Goal: Task Accomplishment & Management: Manage account settings

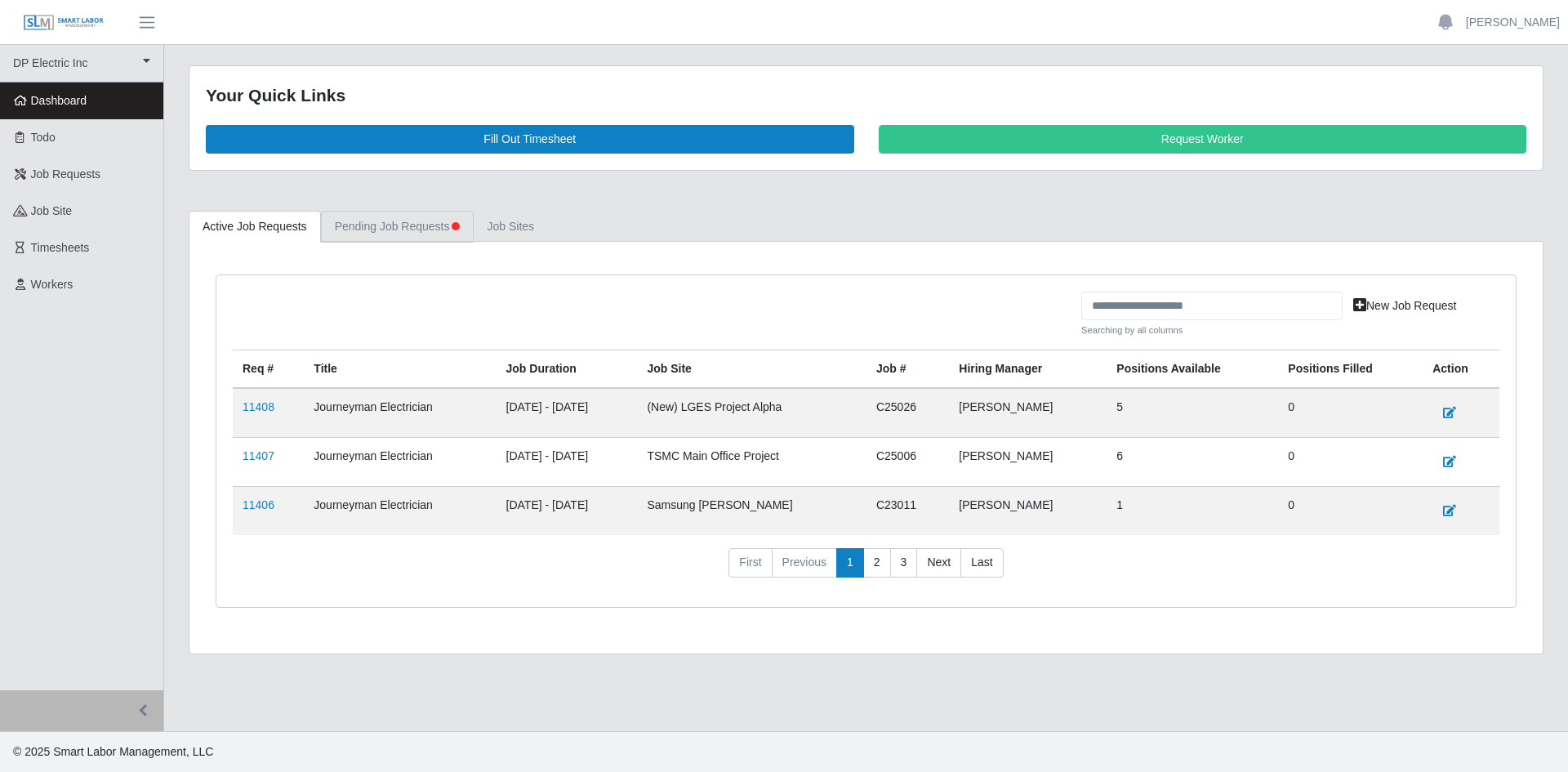
click at [404, 228] on link "Pending Job Requests" at bounding box center [397, 226] width 153 height 31
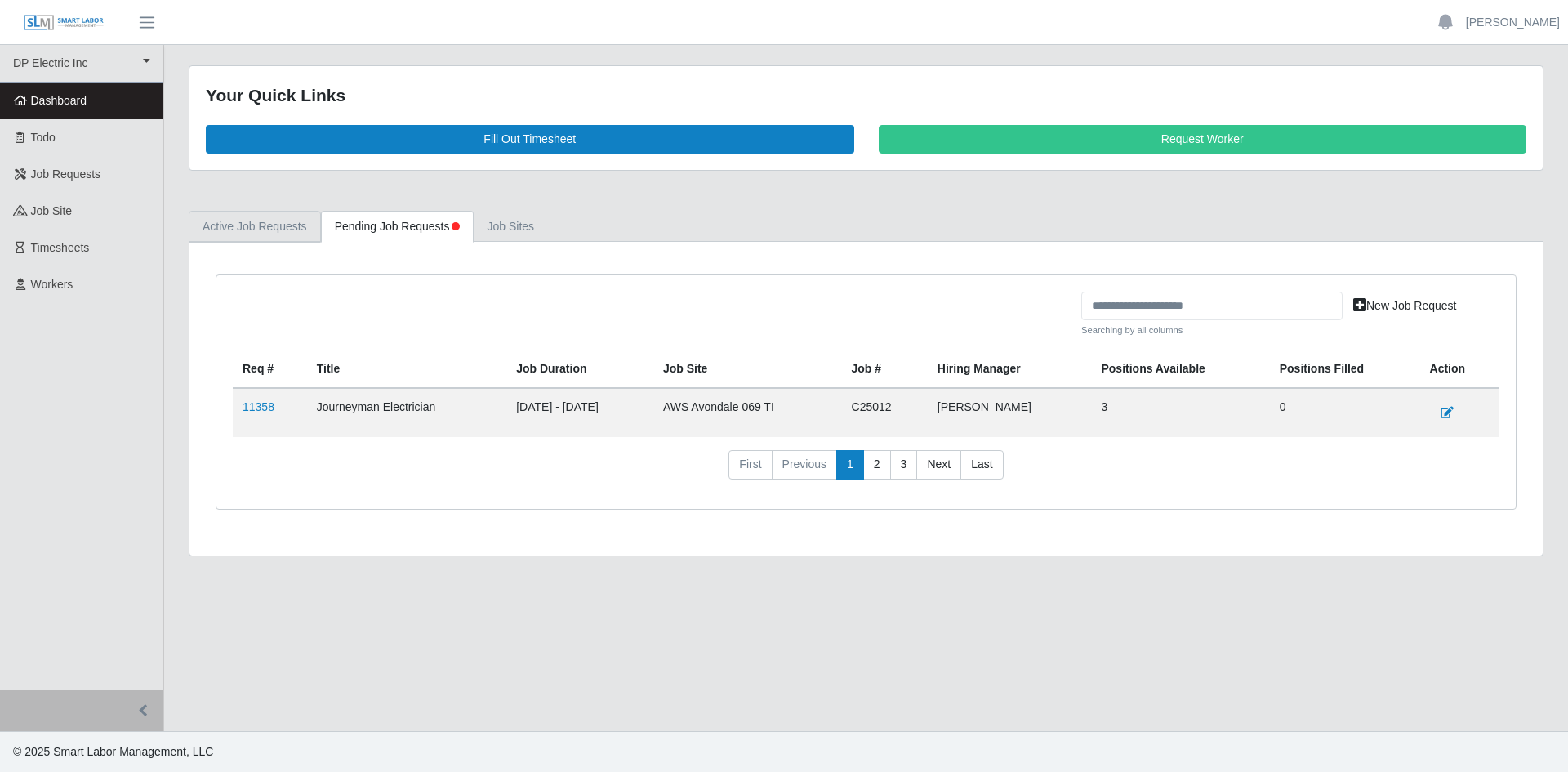
click at [261, 225] on link "Active Job Requests" at bounding box center [254, 226] width 132 height 31
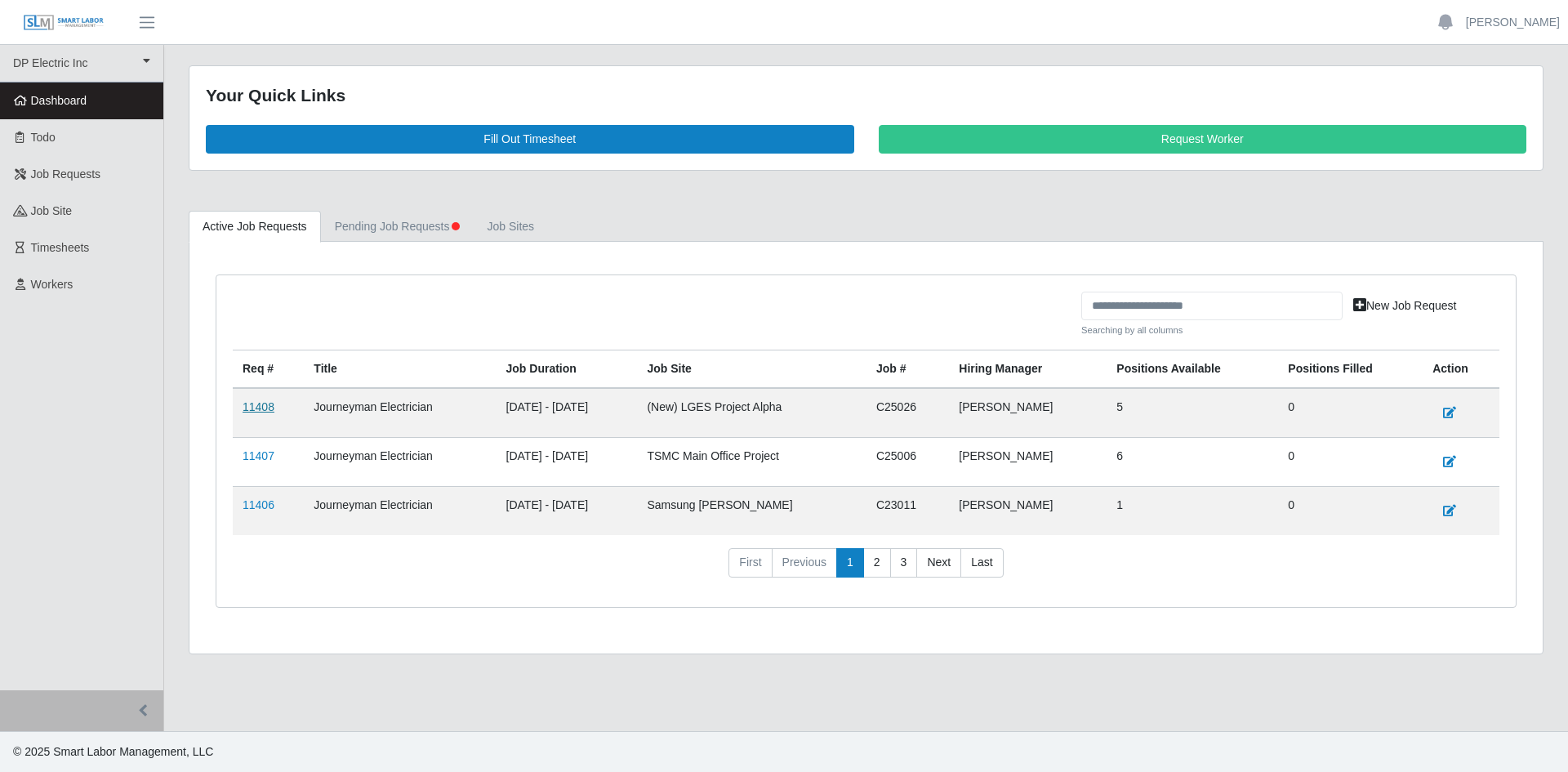
click at [264, 406] on link "11408" at bounding box center [258, 407] width 31 height 13
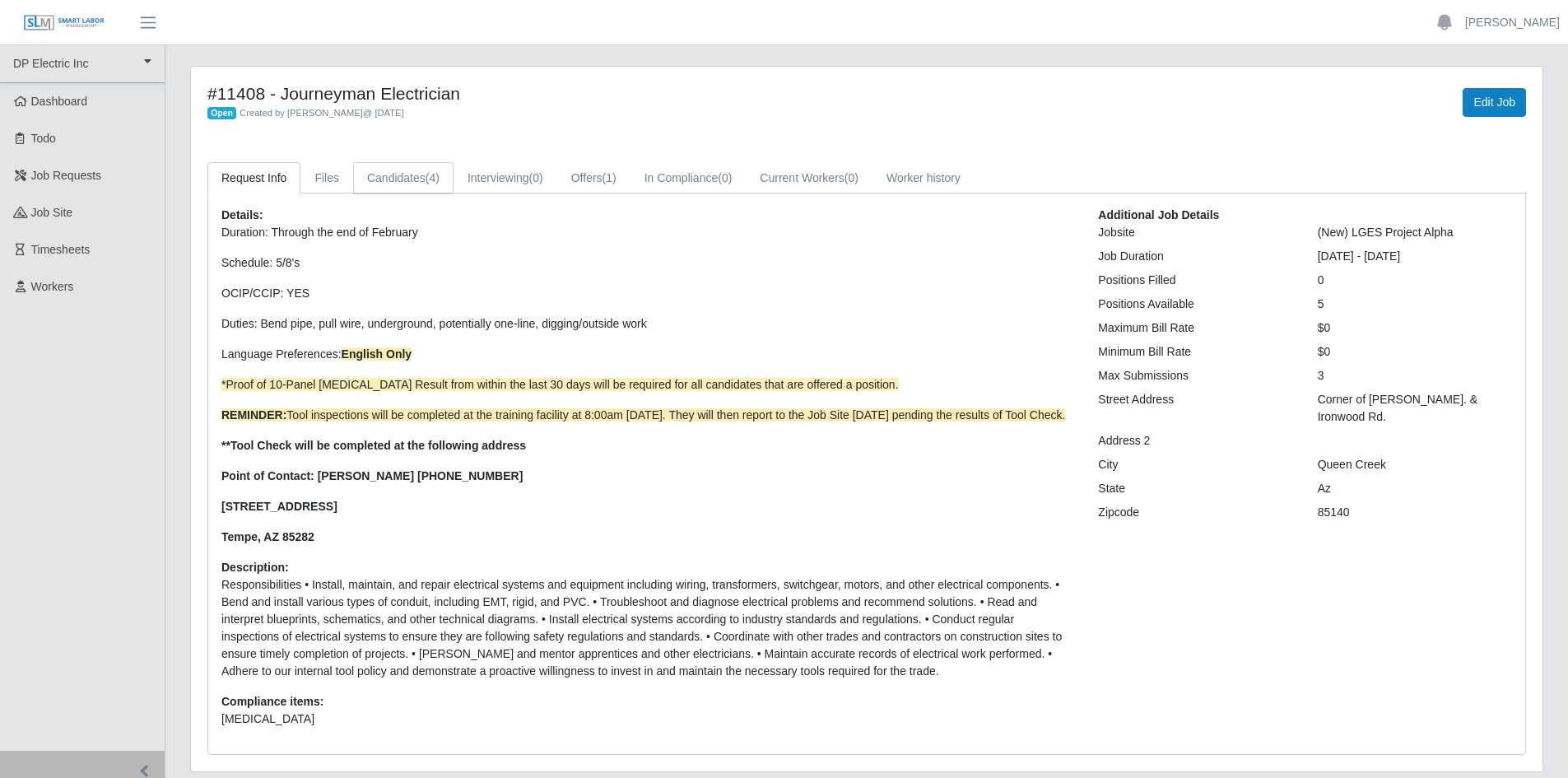
click at [407, 185] on link "Candidates (4)" at bounding box center [403, 177] width 101 height 32
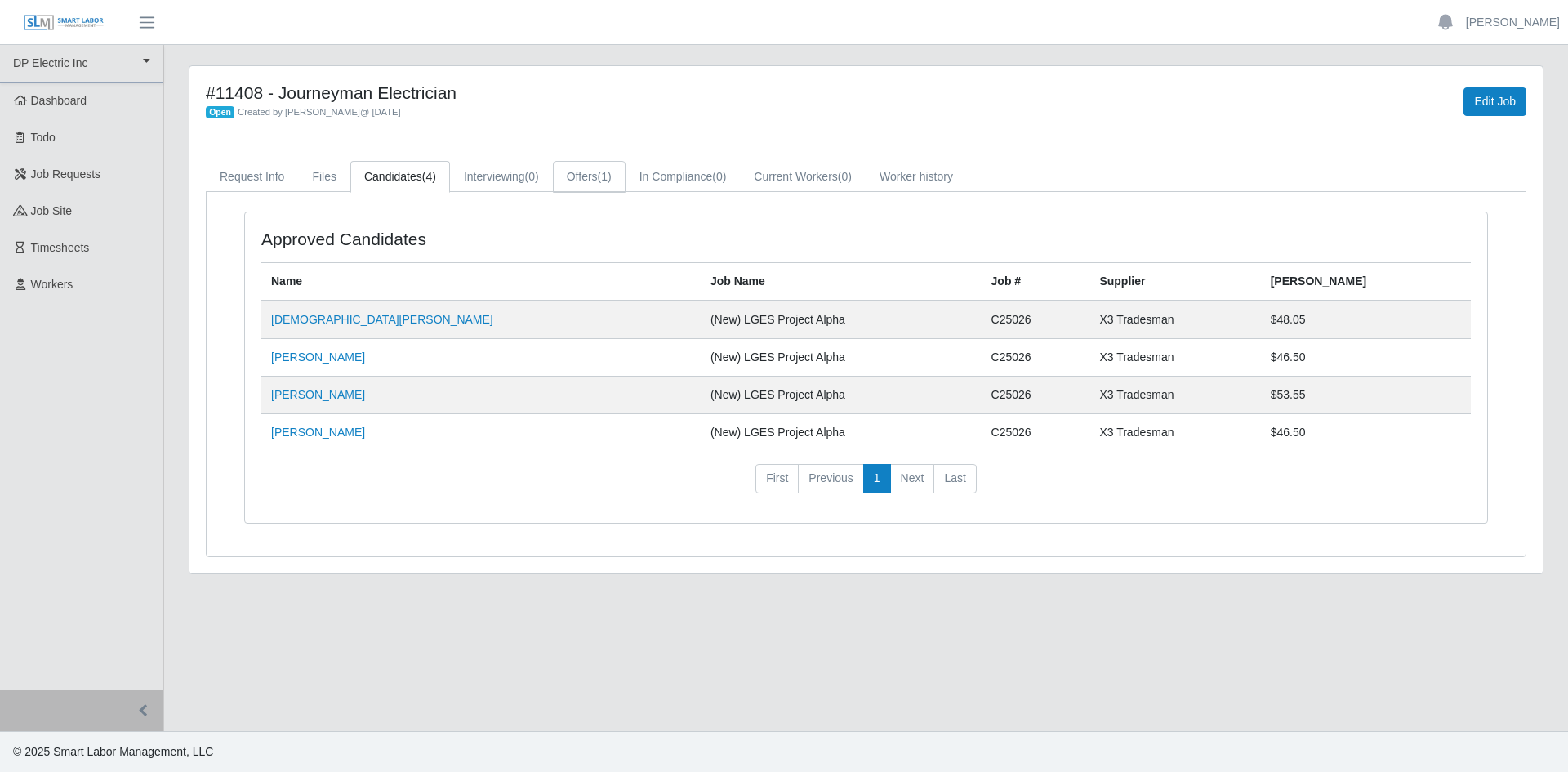
click at [579, 169] on link "Offers (1)" at bounding box center [589, 176] width 72 height 31
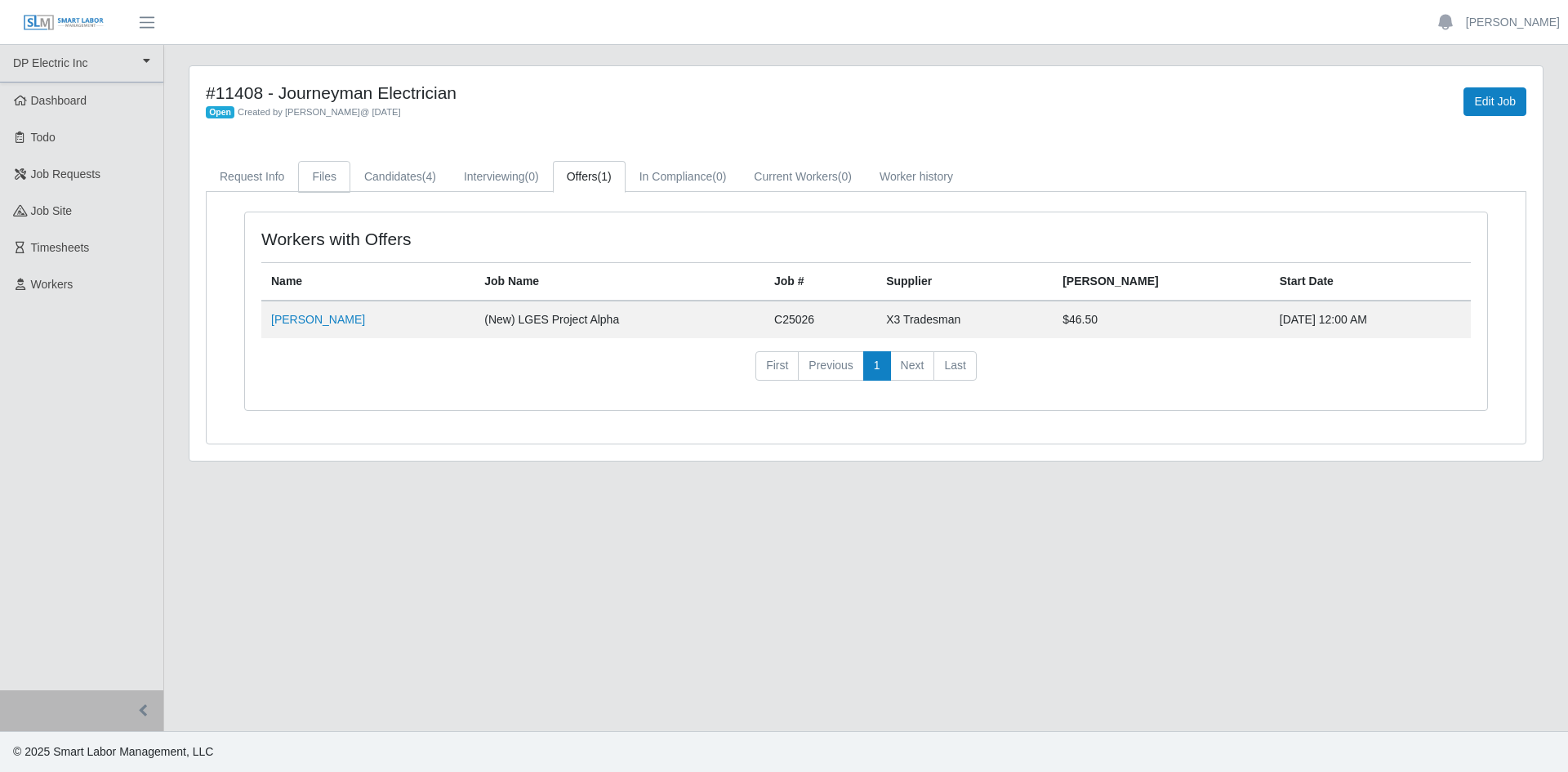
click at [325, 171] on link "Files" at bounding box center [323, 176] width 52 height 31
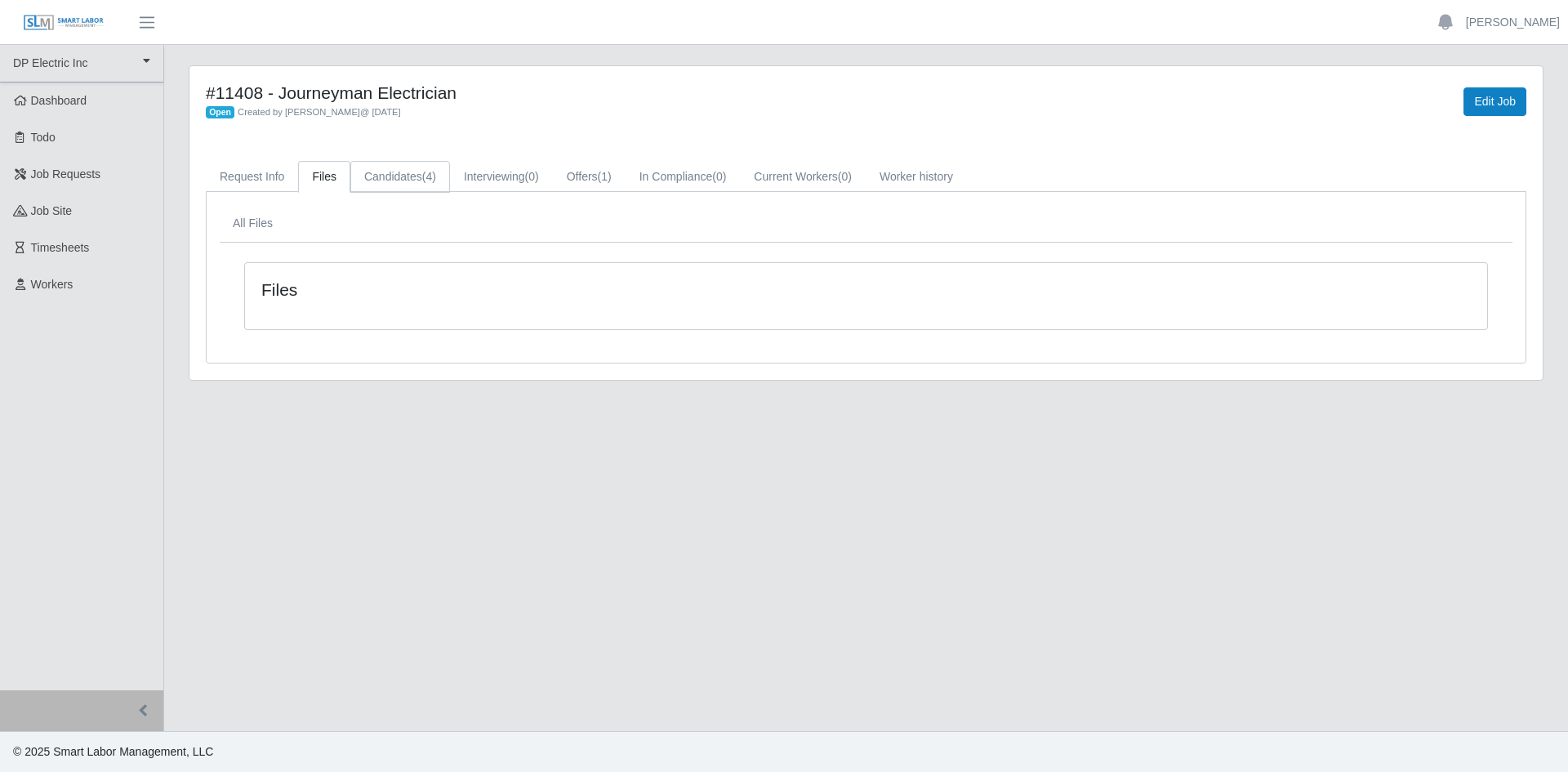
click at [390, 168] on link "Candidates (4)" at bounding box center [400, 176] width 100 height 31
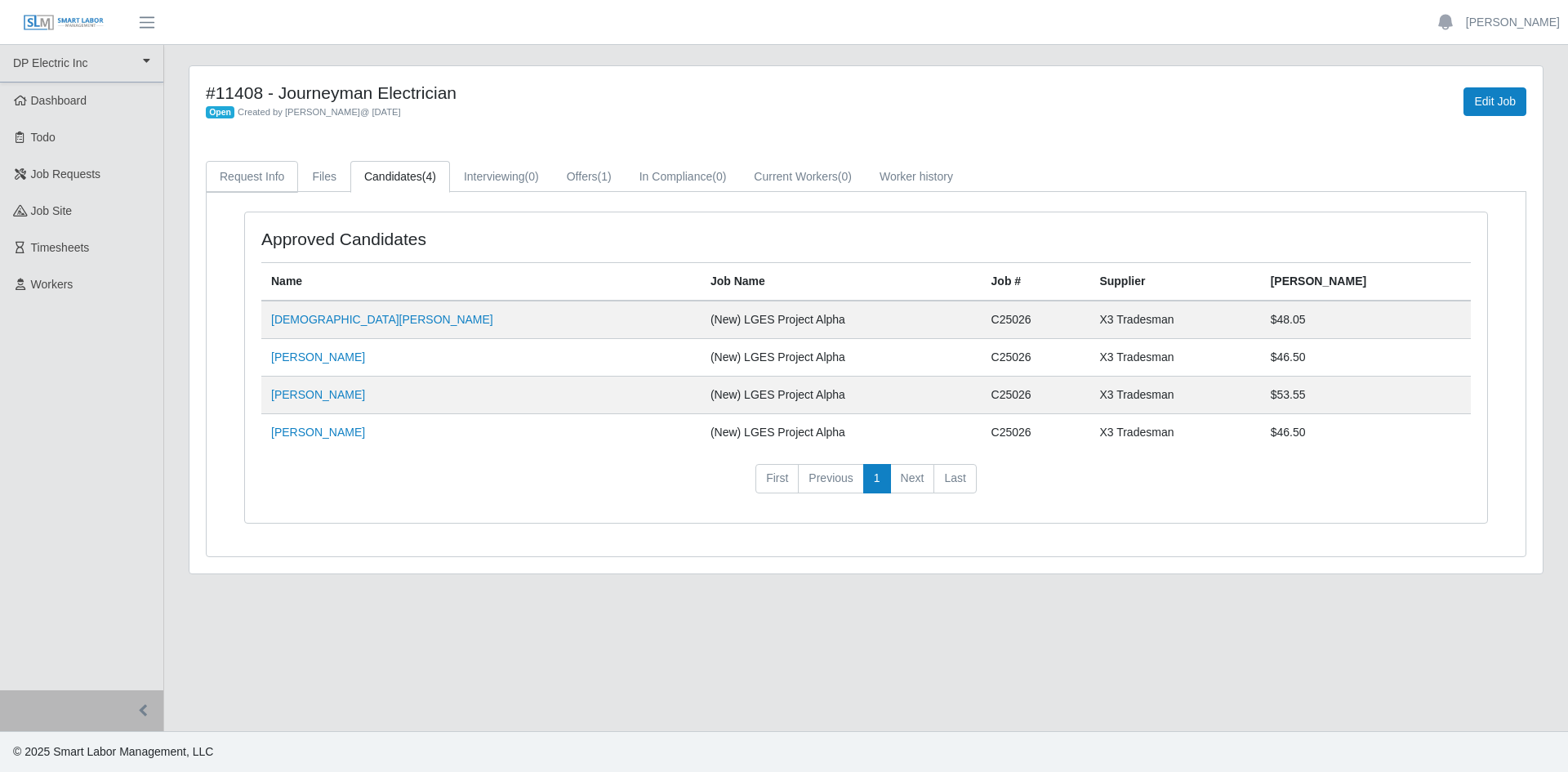
click at [216, 172] on link "Request Info" at bounding box center [251, 176] width 92 height 31
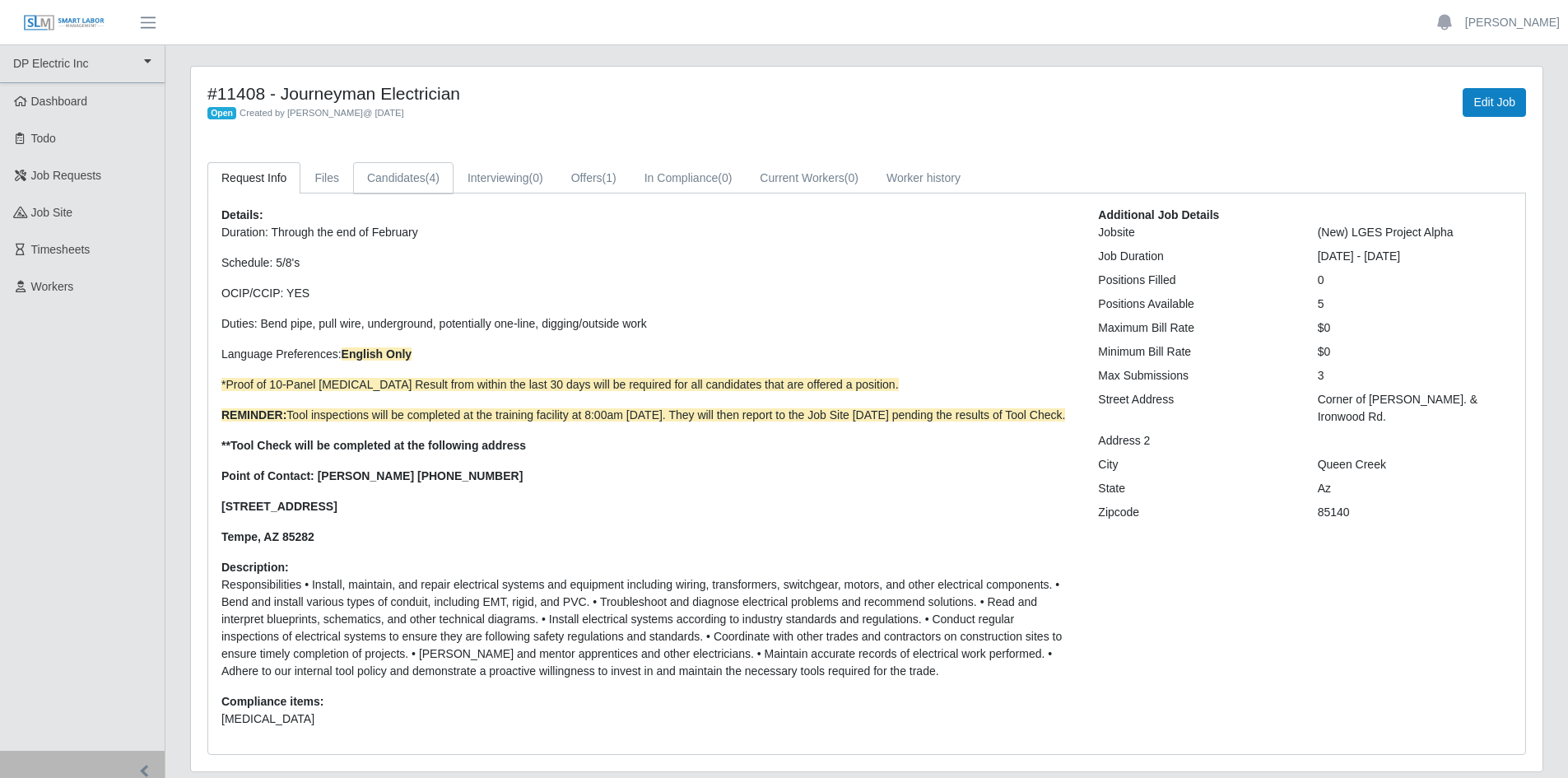
click at [396, 167] on link "Candidates (4)" at bounding box center [403, 177] width 101 height 32
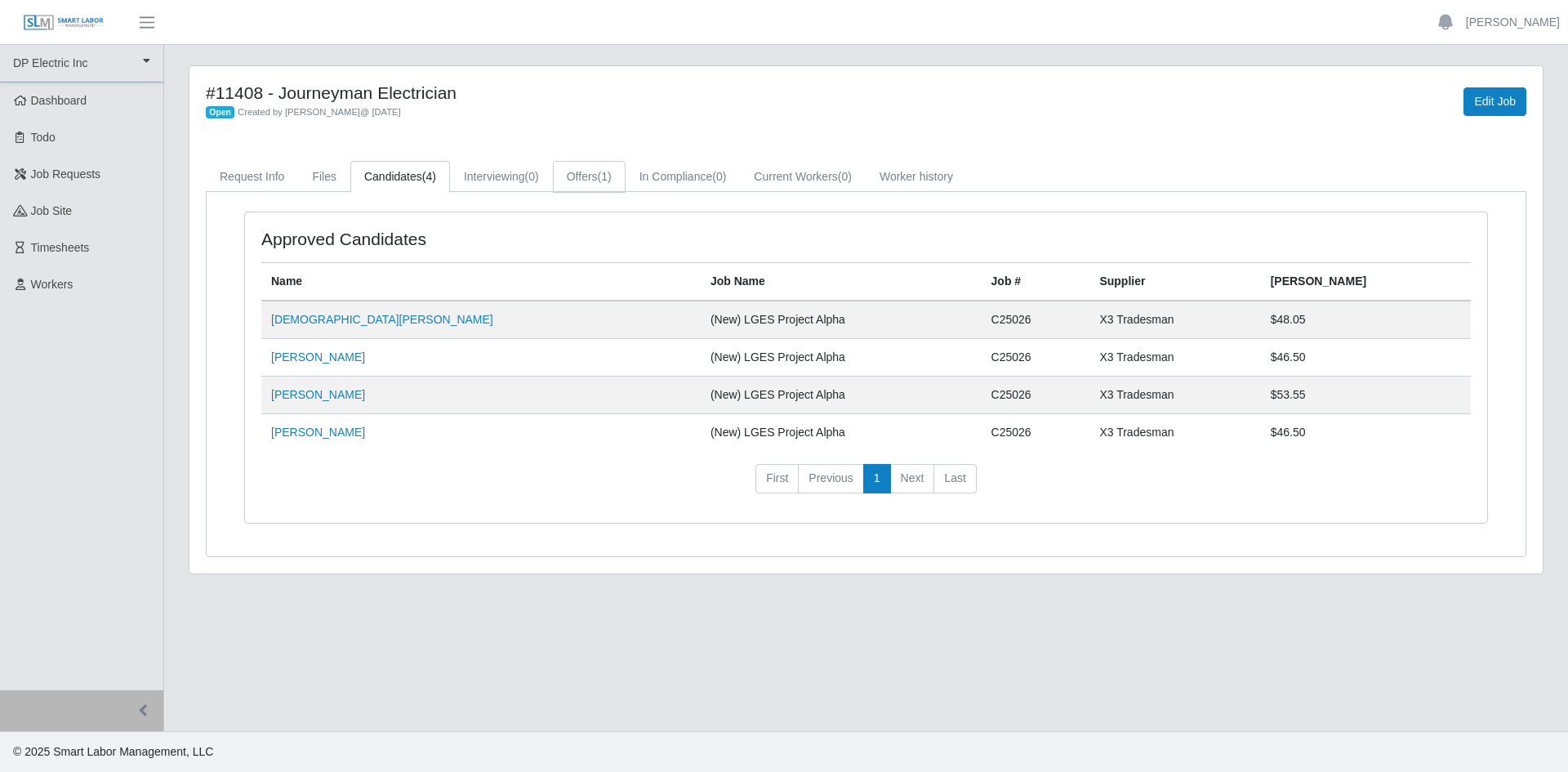
click at [585, 171] on link "Offers (1)" at bounding box center [589, 176] width 72 height 31
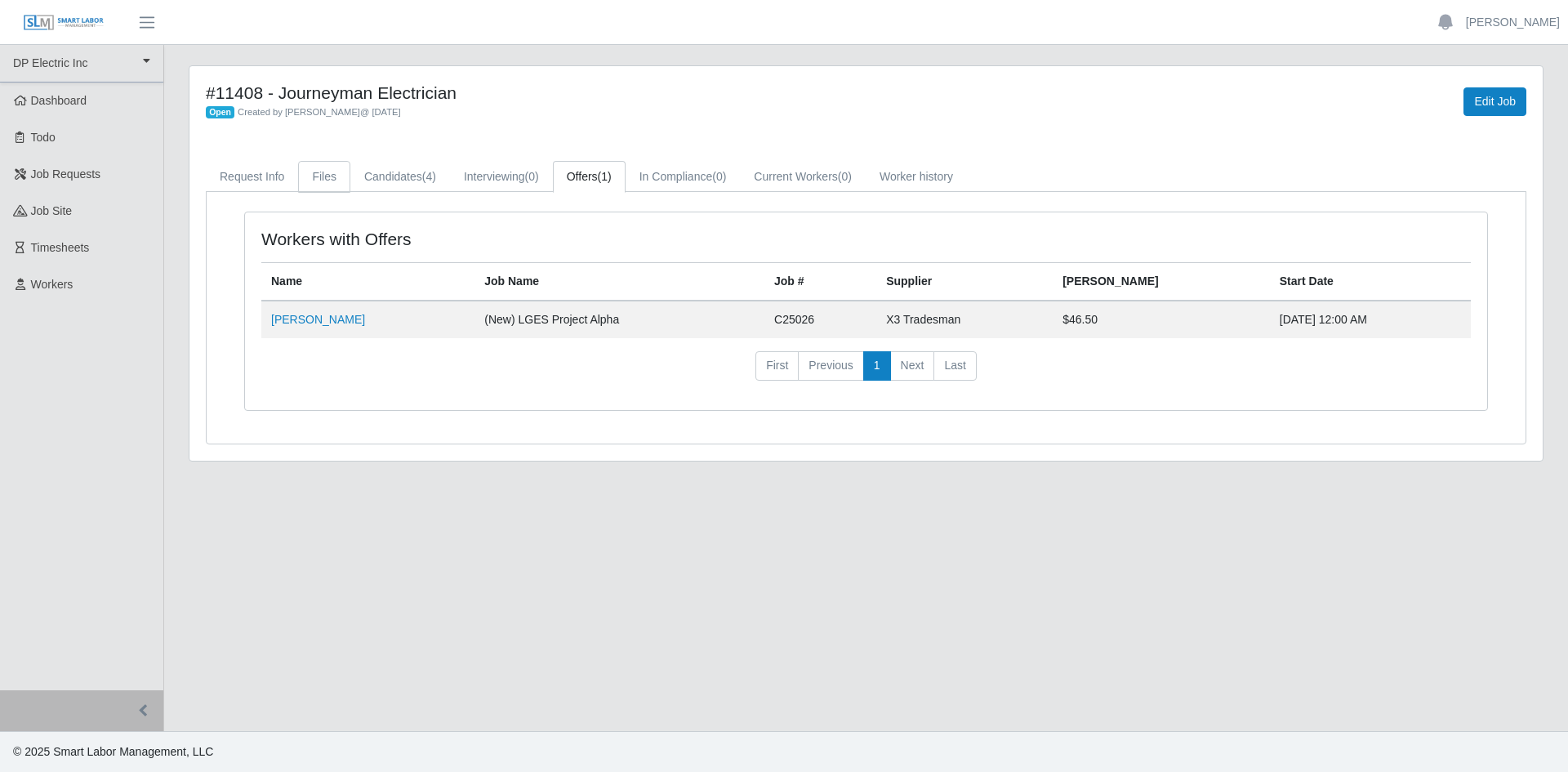
click at [321, 166] on link "Files" at bounding box center [323, 176] width 52 height 31
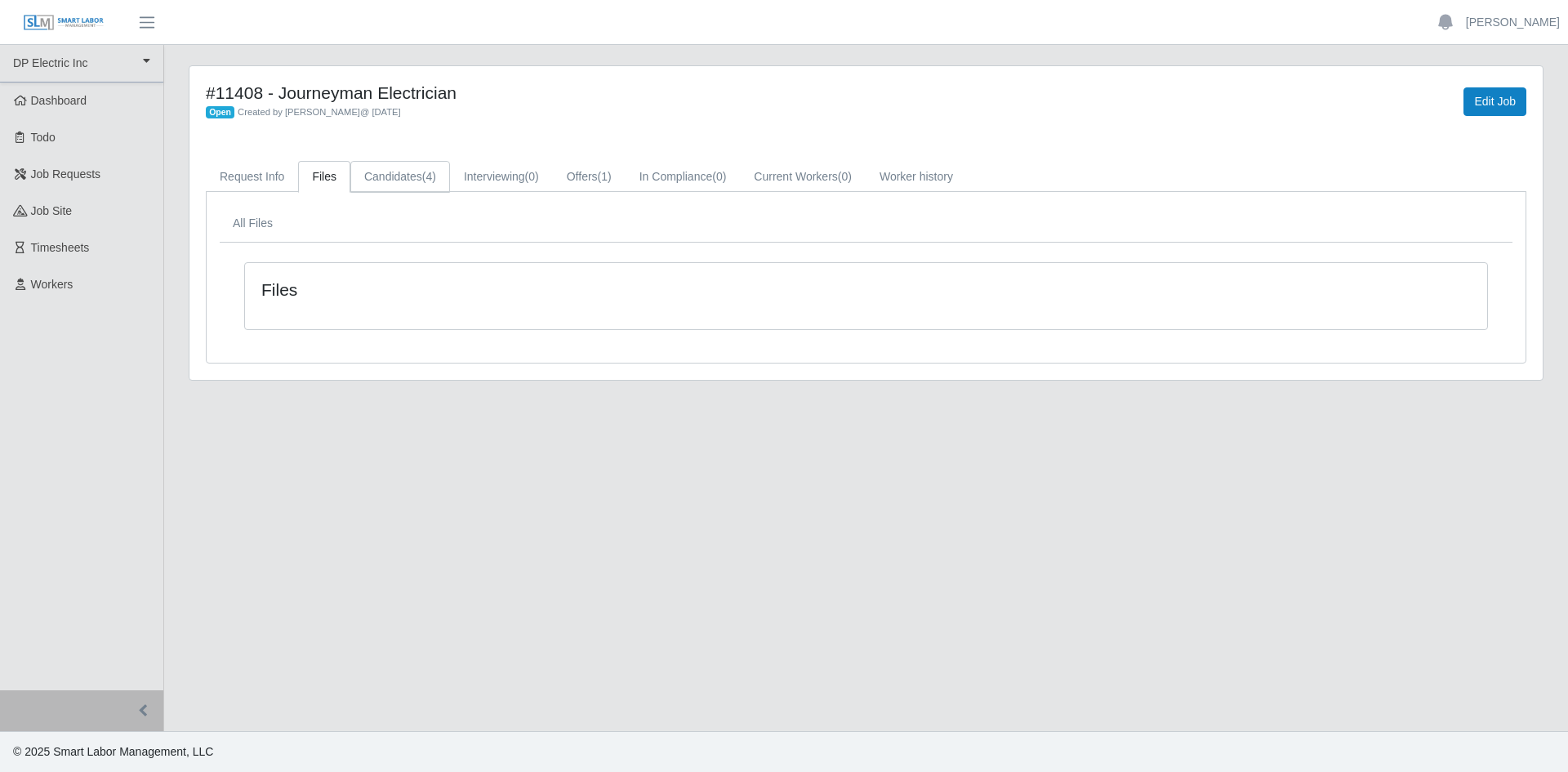
click at [428, 176] on span "(4)" at bounding box center [429, 177] width 14 height 13
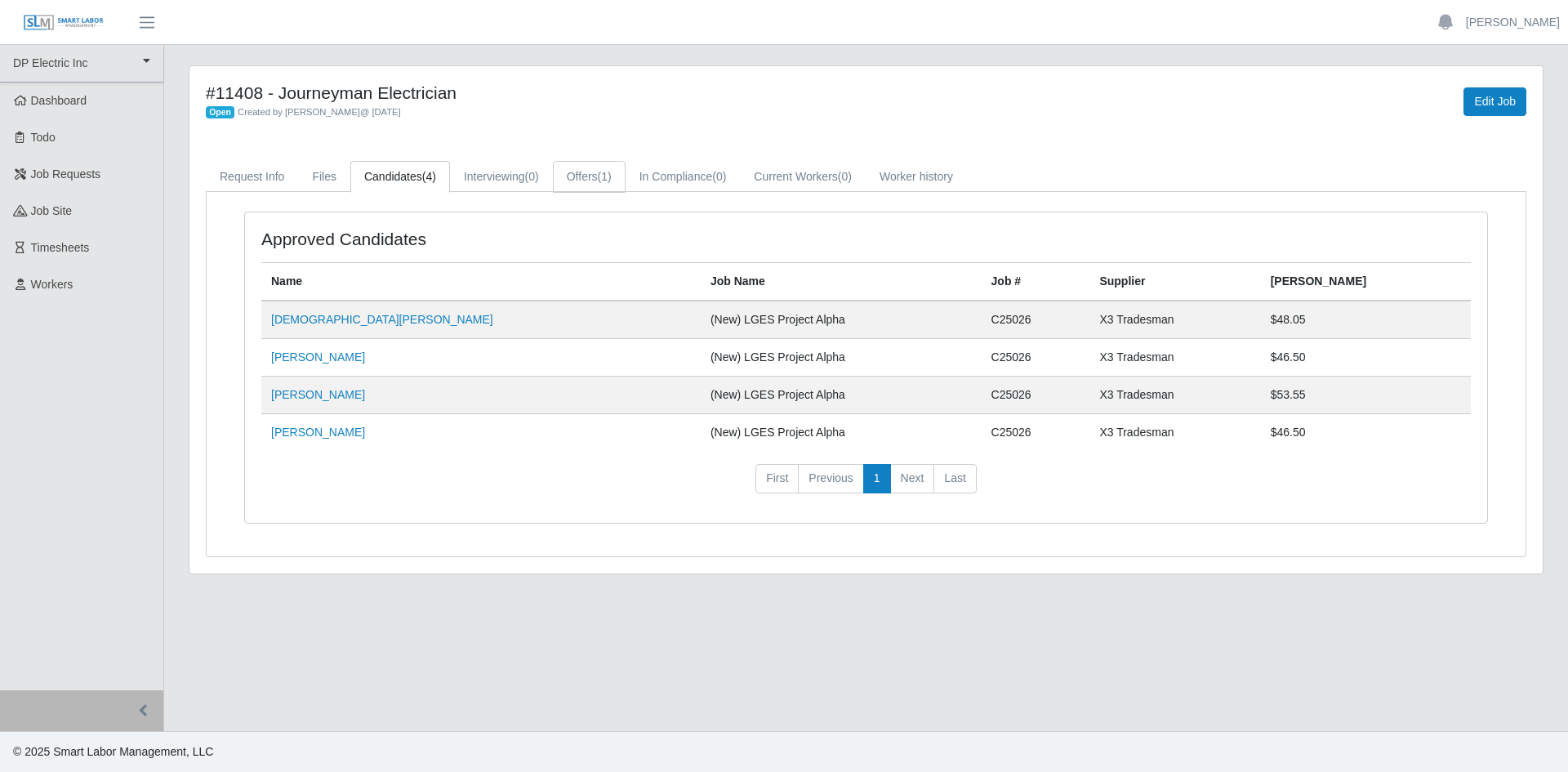
click at [597, 178] on link "Offers (1)" at bounding box center [589, 176] width 72 height 31
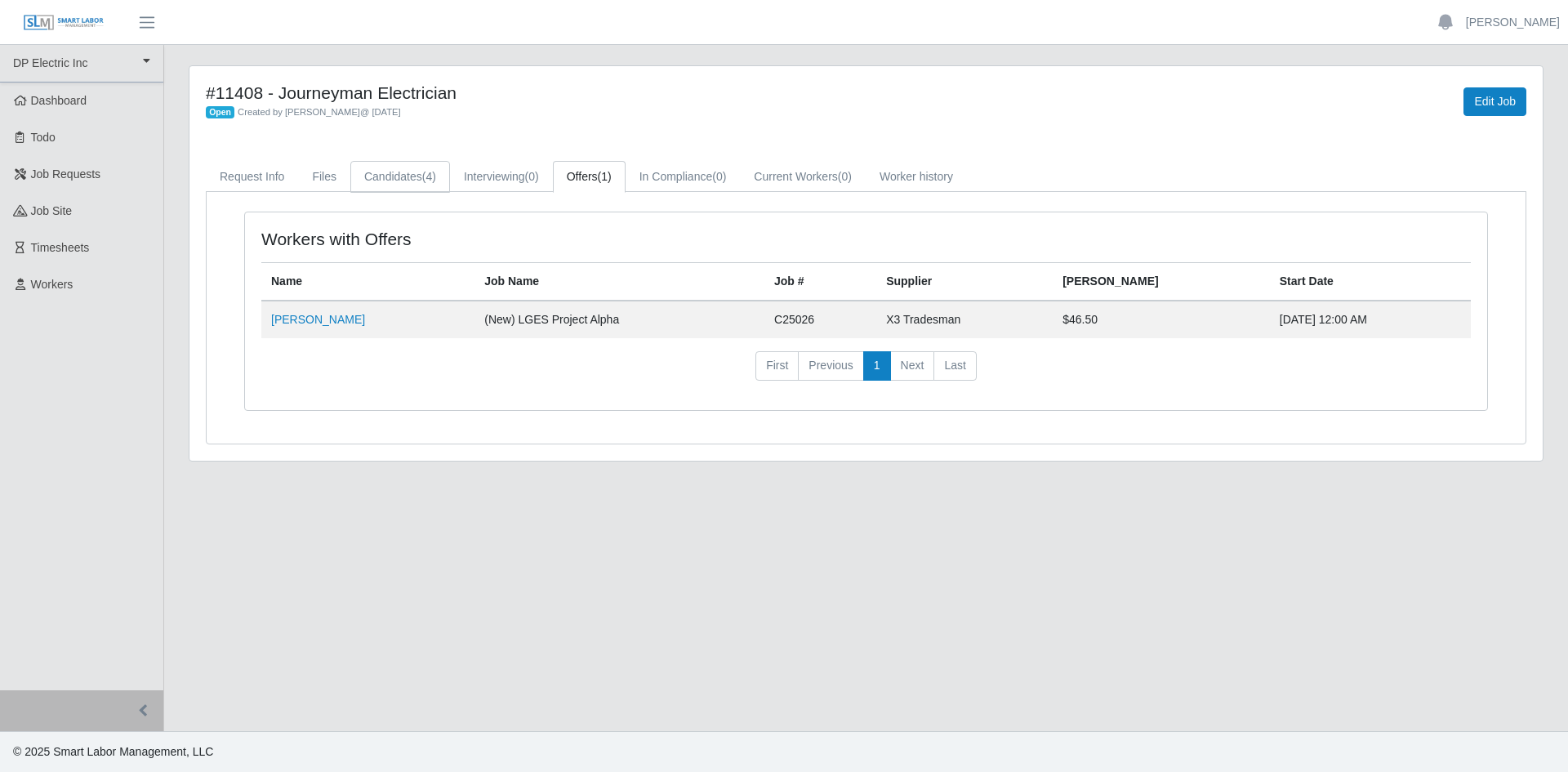
click at [372, 176] on link "Candidates (4)" at bounding box center [400, 176] width 100 height 31
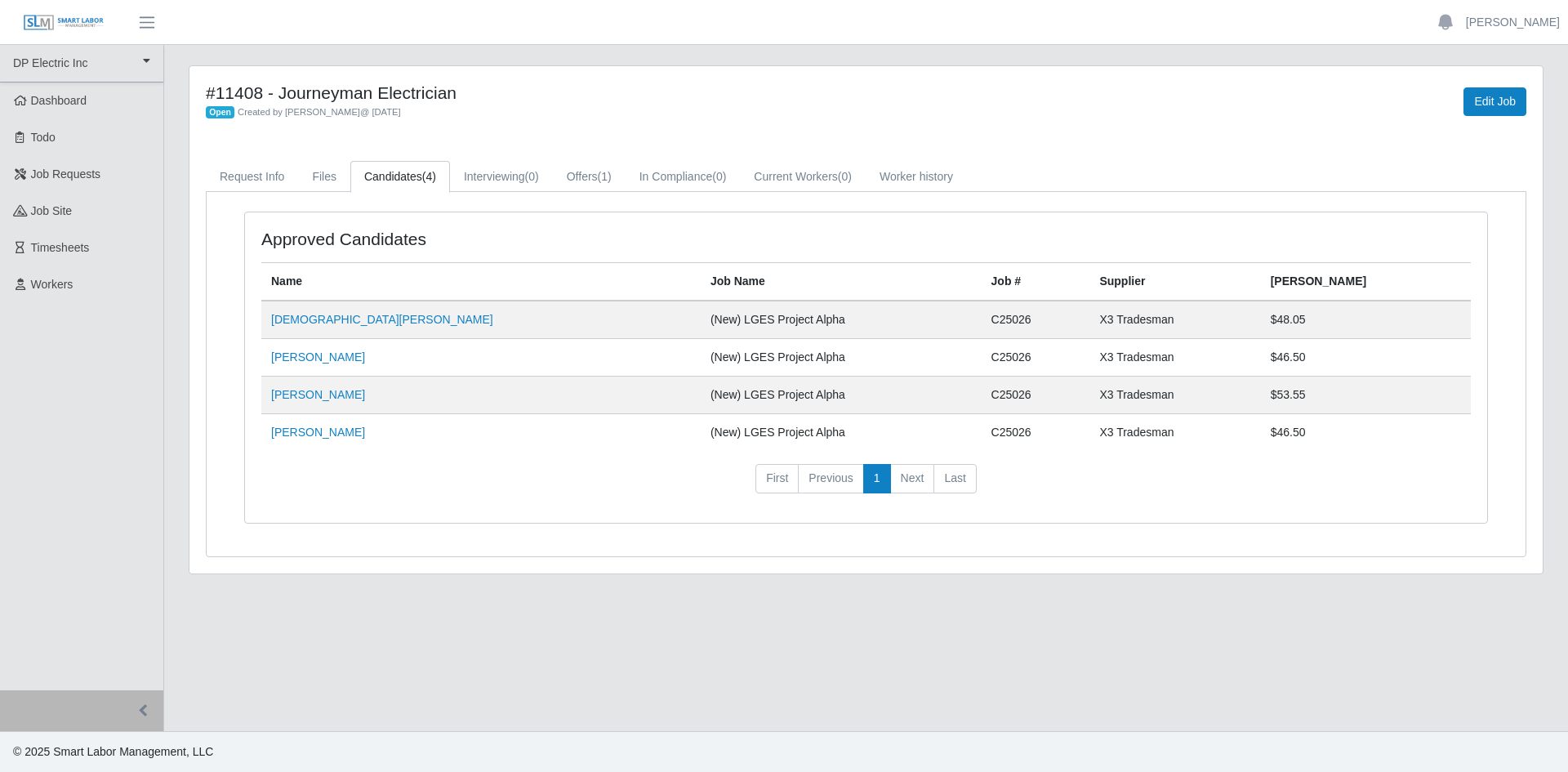
click at [343, 318] on td "[DEMOGRAPHIC_DATA][PERSON_NAME]" at bounding box center [481, 320] width 440 height 38
click at [331, 321] on link "[DEMOGRAPHIC_DATA][PERSON_NAME]" at bounding box center [382, 320] width 223 height 13
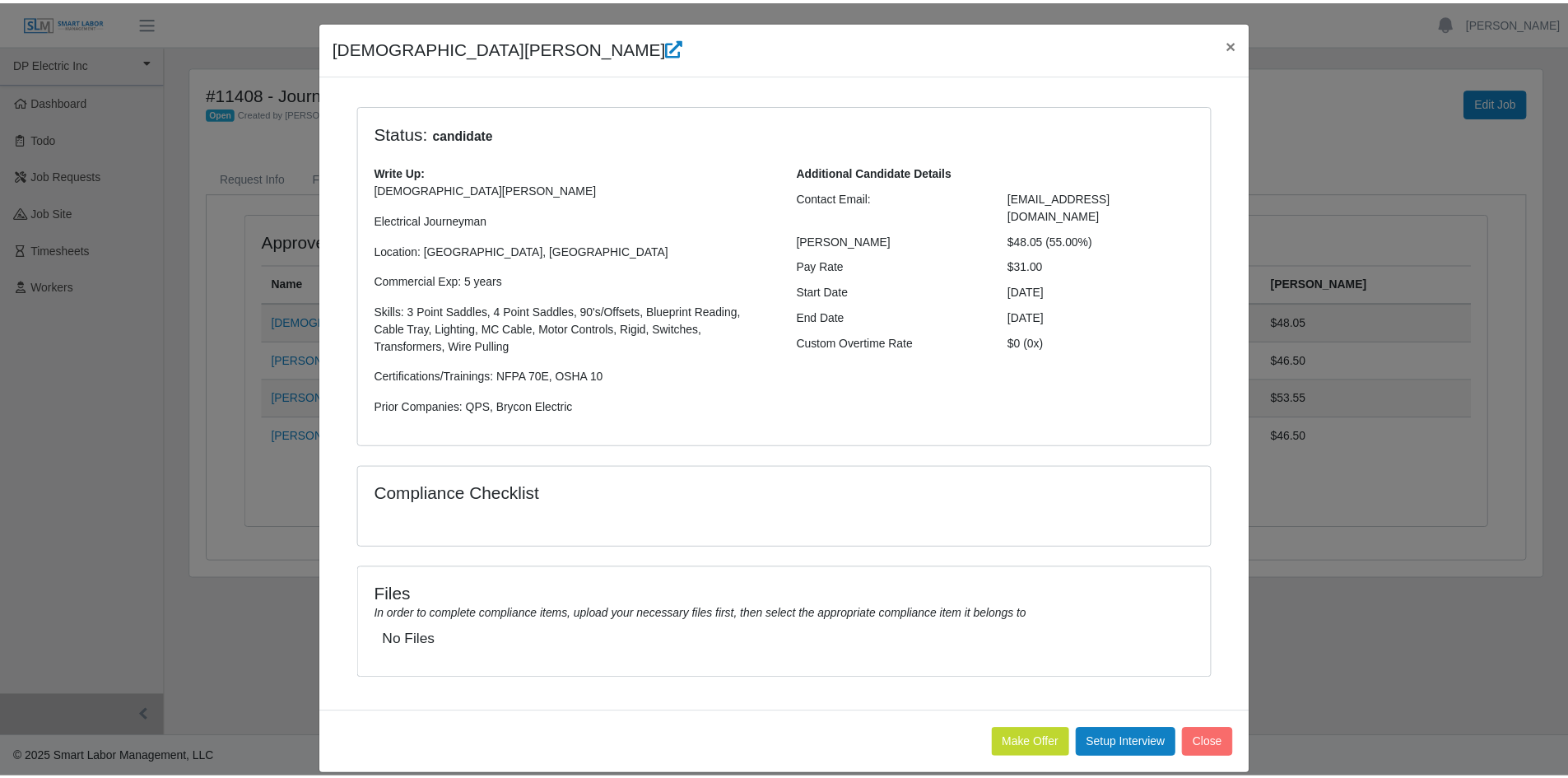
scroll to position [58, 0]
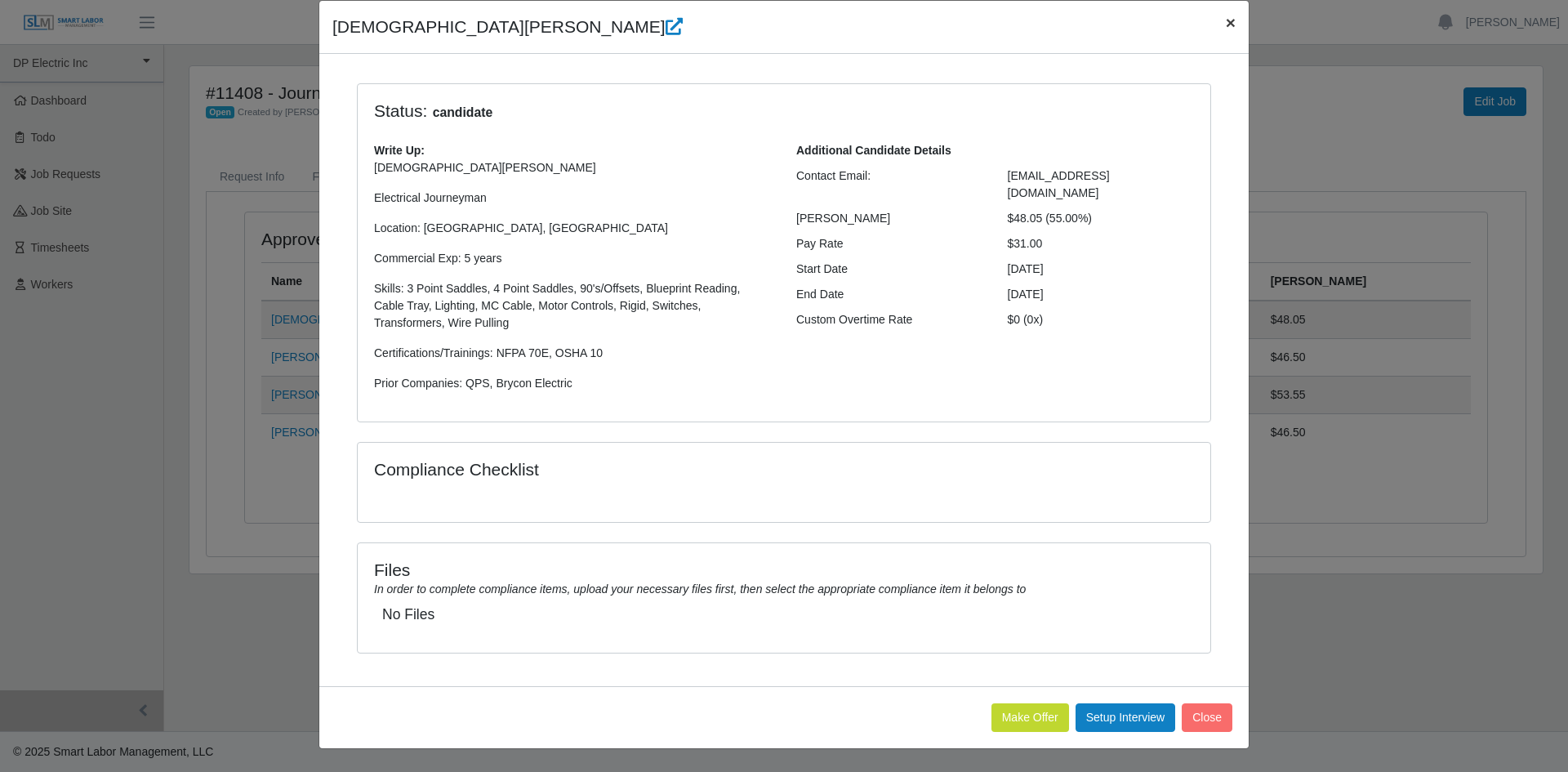
click at [1226, 25] on span "×" at bounding box center [1231, 23] width 10 height 19
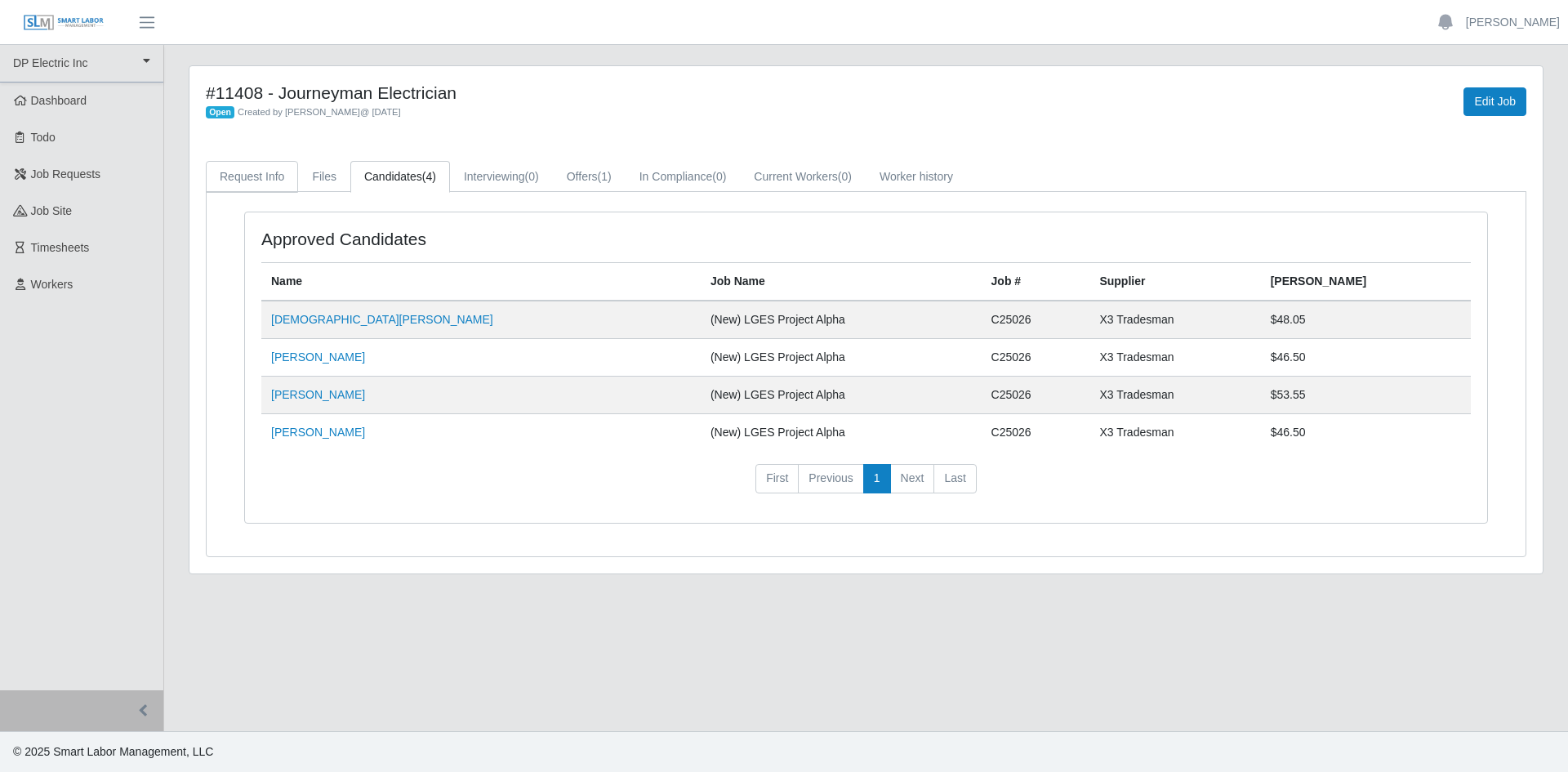
click at [240, 172] on link "Request Info" at bounding box center [251, 176] width 92 height 31
